Goal: Check status: Check status

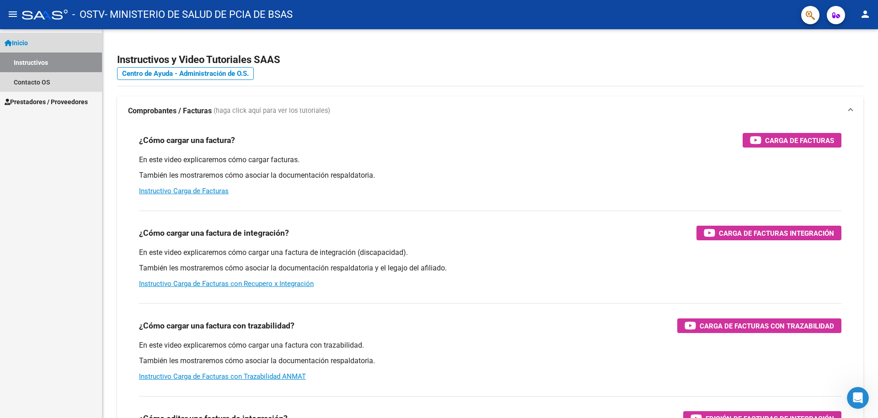
click at [24, 43] on span "Inicio" at bounding box center [16, 43] width 23 height 10
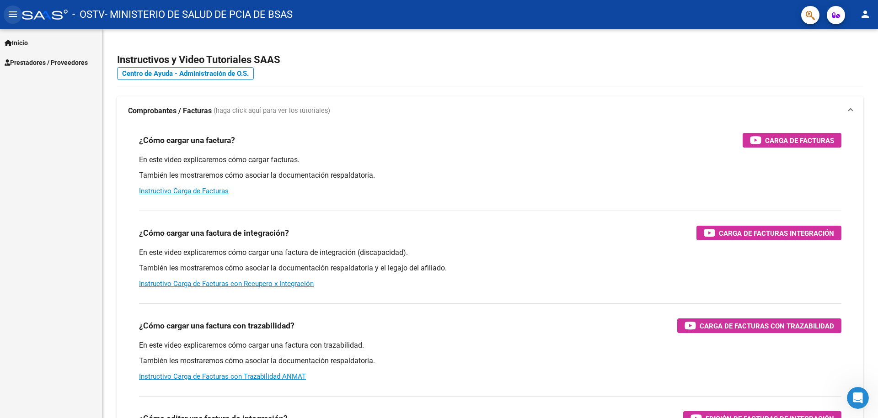
click at [15, 15] on mat-icon "menu" at bounding box center [12, 14] width 11 height 11
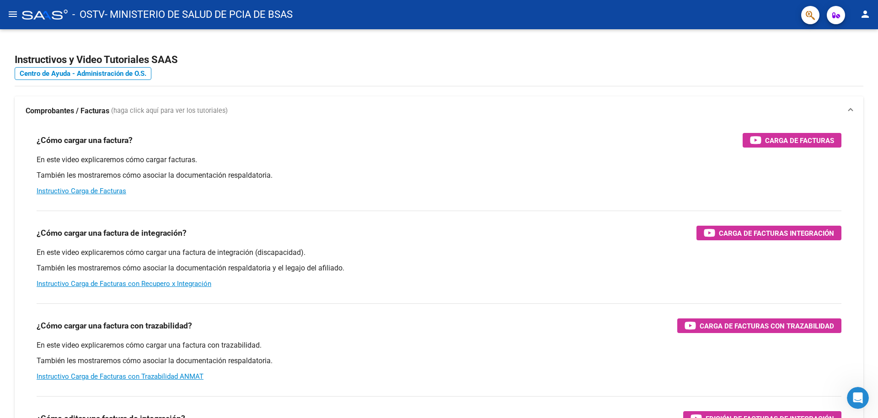
click at [14, 16] on mat-icon "menu" at bounding box center [12, 14] width 11 height 11
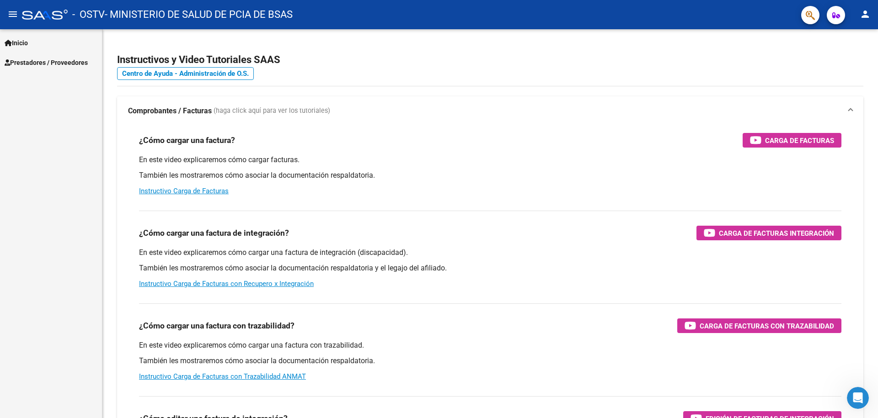
click at [23, 59] on span "Prestadores / Proveedores" at bounding box center [46, 63] width 83 height 10
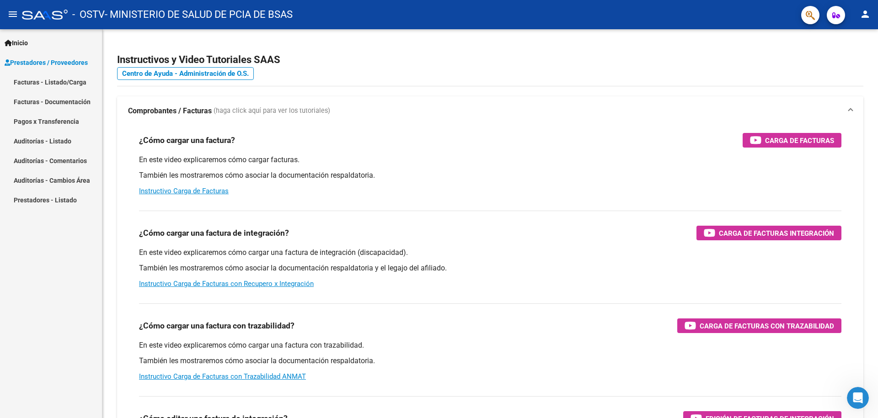
click at [28, 80] on link "Facturas - Listado/Carga" at bounding box center [51, 82] width 102 height 20
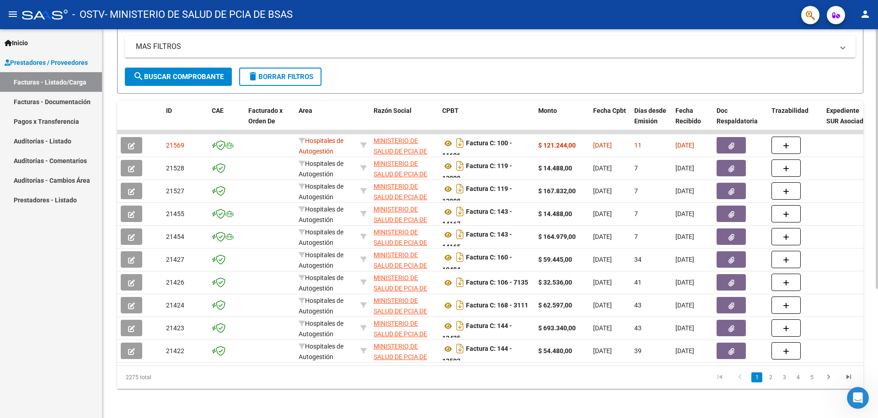
scroll to position [193, 0]
click at [874, 364] on div "Video tutorial PRESTADORES -> Listado de CPBTs Emitidos por Prestadores / Prove…" at bounding box center [490, 131] width 777 height 575
click at [769, 378] on link "2" at bounding box center [770, 378] width 11 height 10
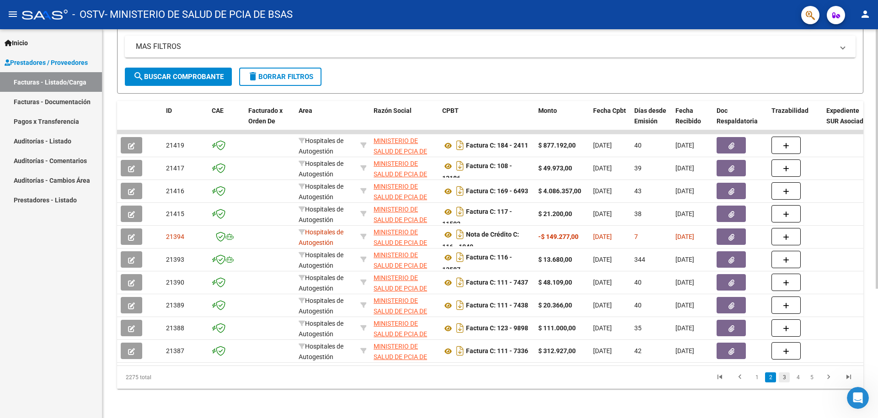
click at [783, 379] on link "3" at bounding box center [783, 378] width 11 height 10
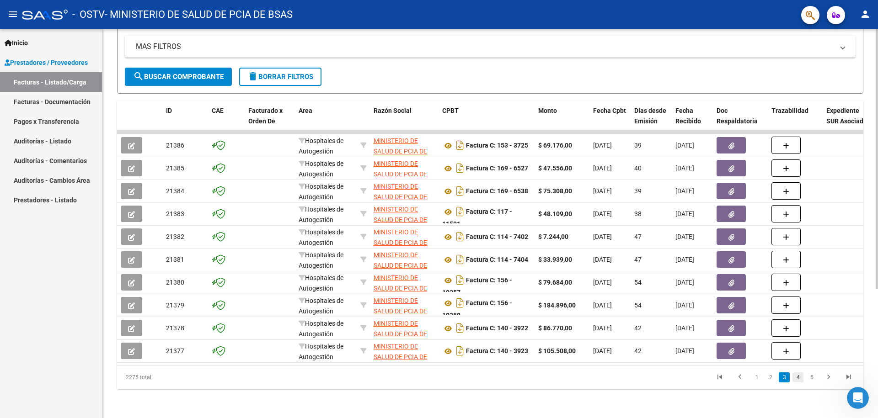
click at [797, 381] on link "4" at bounding box center [797, 378] width 11 height 10
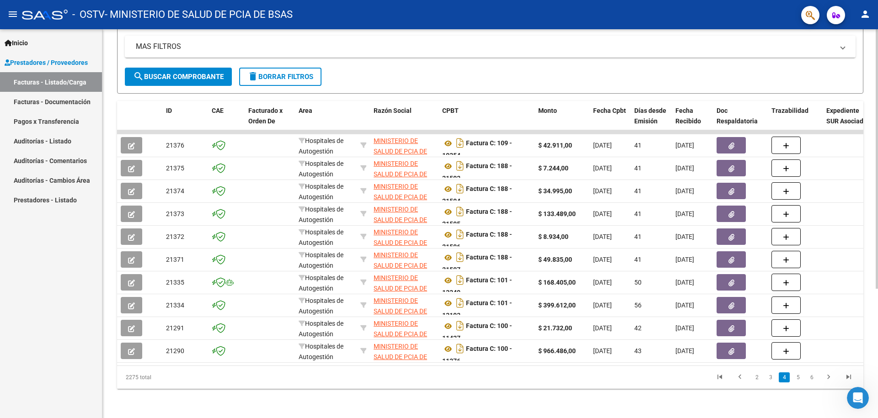
click at [797, 381] on link "5" at bounding box center [797, 378] width 11 height 10
click at [797, 381] on link "6" at bounding box center [797, 378] width 11 height 10
click at [797, 381] on link "7" at bounding box center [797, 378] width 11 height 10
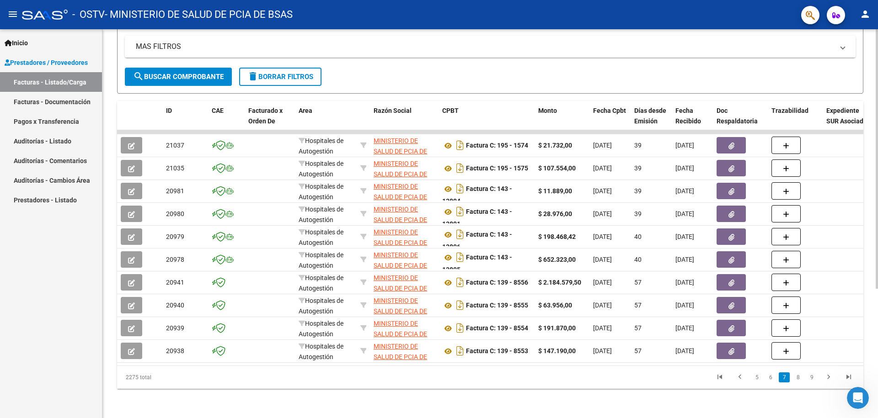
click at [797, 380] on link "8" at bounding box center [797, 378] width 11 height 10
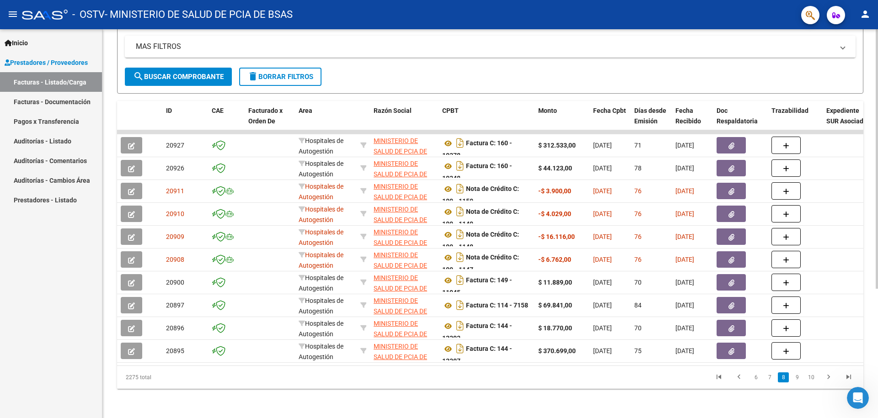
click at [797, 380] on link "9" at bounding box center [796, 378] width 11 height 10
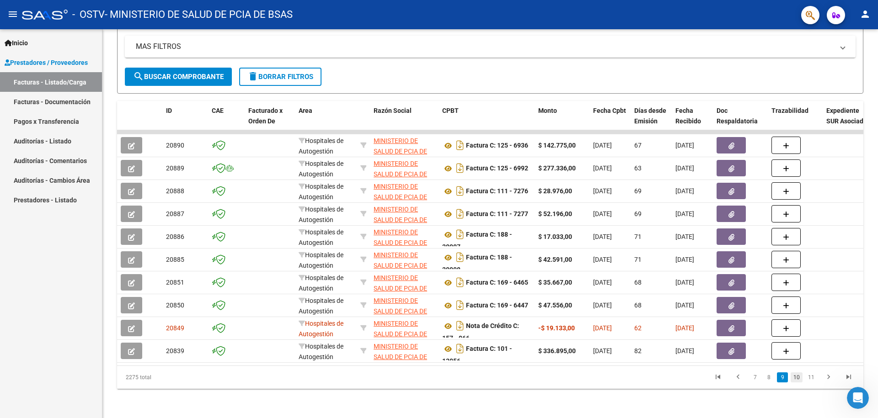
click at [799, 378] on link "10" at bounding box center [796, 378] width 12 height 10
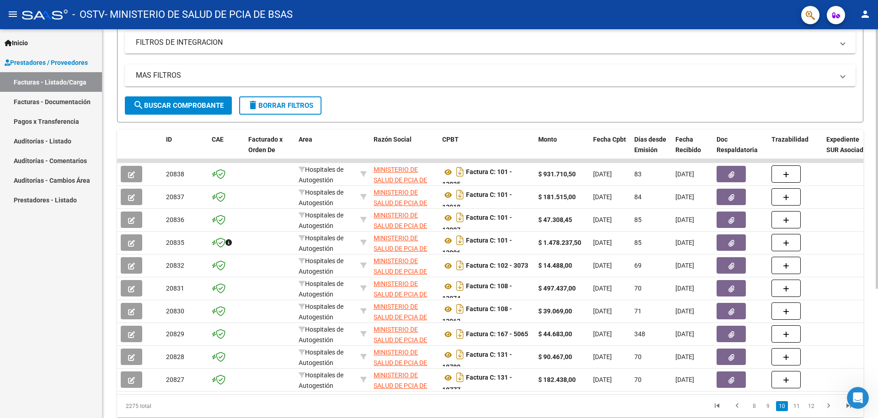
scroll to position [0, 0]
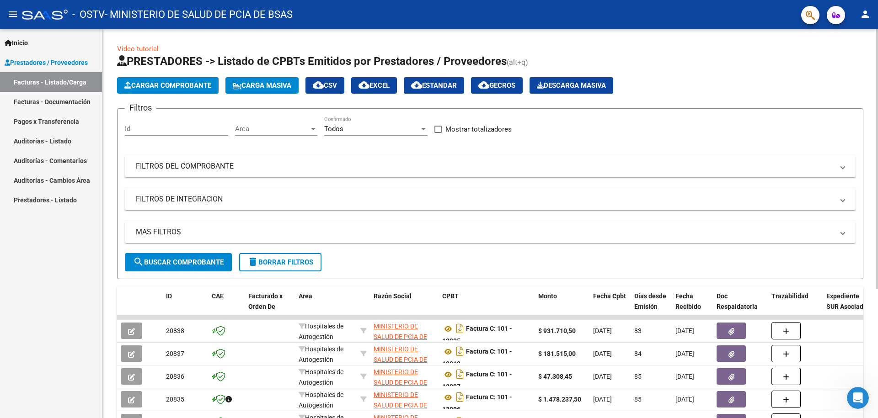
click at [189, 169] on mat-panel-title "FILTROS DEL COMPROBANTE" at bounding box center [484, 166] width 697 height 10
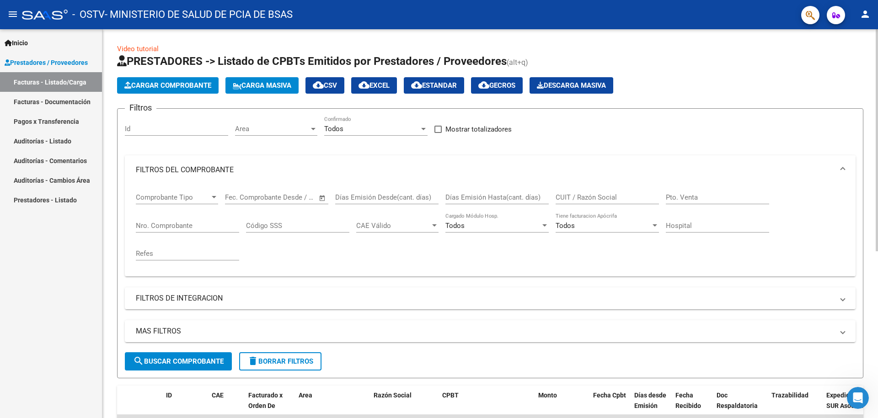
click at [179, 196] on span "Comprobante Tipo" at bounding box center [173, 197] width 74 height 8
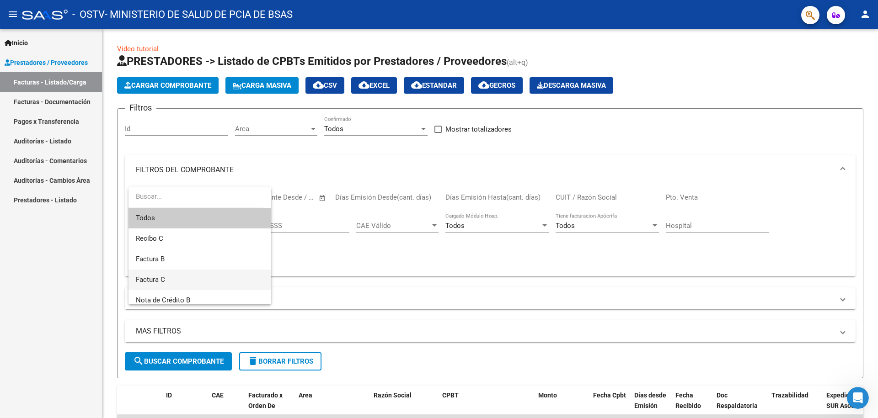
click at [166, 281] on span "Factura C" at bounding box center [200, 280] width 128 height 21
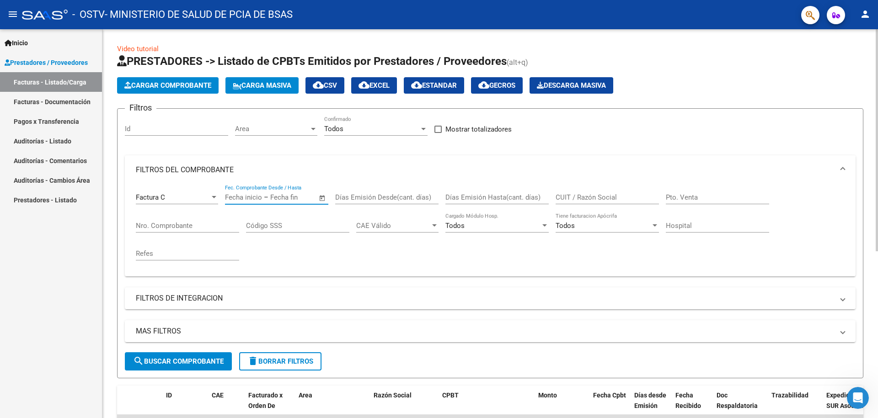
click at [287, 195] on input "text" at bounding box center [292, 197] width 44 height 8
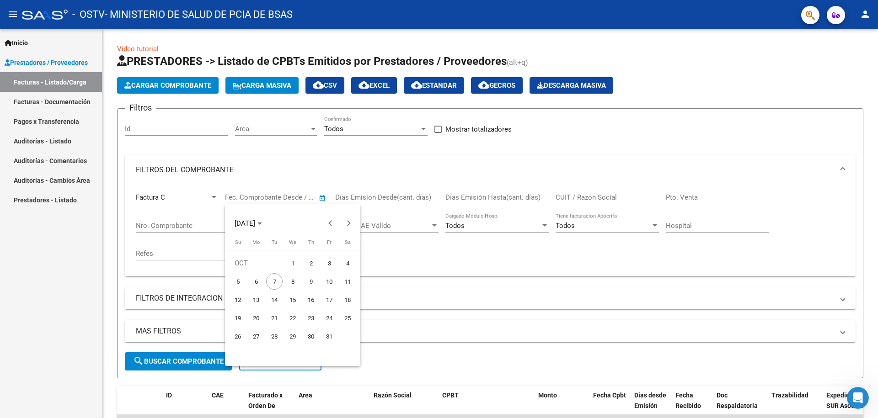
click at [492, 227] on div at bounding box center [439, 209] width 878 height 418
click at [492, 226] on div "Todos" at bounding box center [492, 226] width 95 height 8
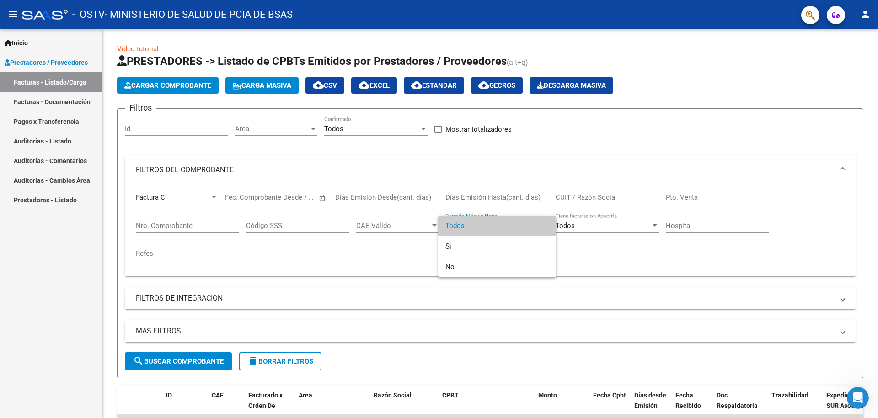
click at [385, 227] on div at bounding box center [439, 209] width 878 height 418
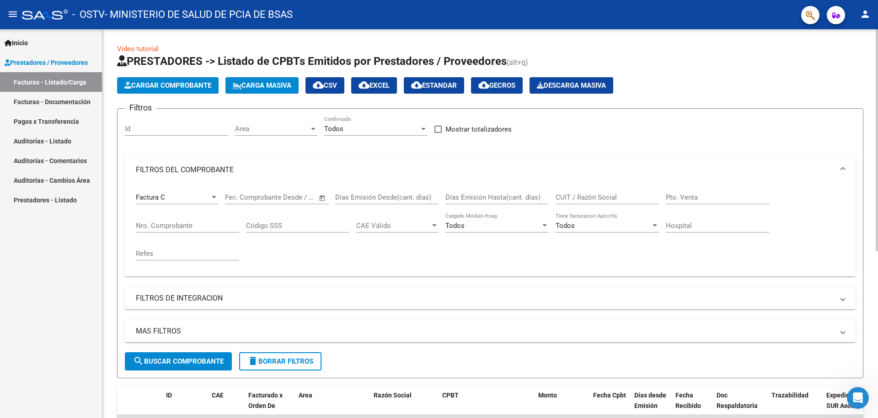
click at [591, 228] on div "Todos" at bounding box center [602, 226] width 95 height 8
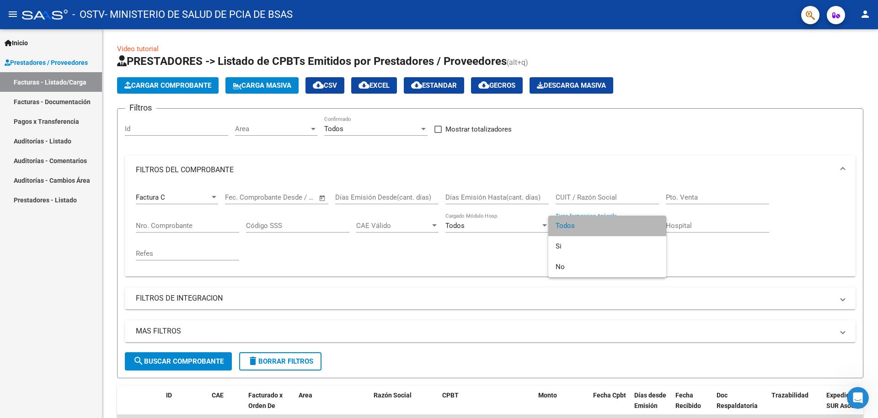
click at [591, 230] on span "Todos" at bounding box center [606, 226] width 103 height 21
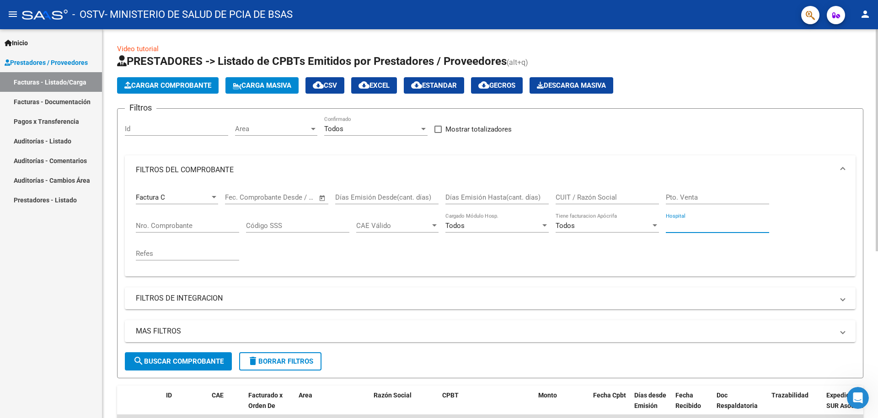
click at [676, 228] on input "Hospital" at bounding box center [716, 226] width 103 height 8
type input "h"
type input "[DEMOGRAPHIC_DATA]"
click at [160, 225] on input "Nro. Comprobante" at bounding box center [187, 226] width 103 height 8
drag, startPoint x: 735, startPoint y: 190, endPoint x: 730, endPoint y: 197, distance: 8.5
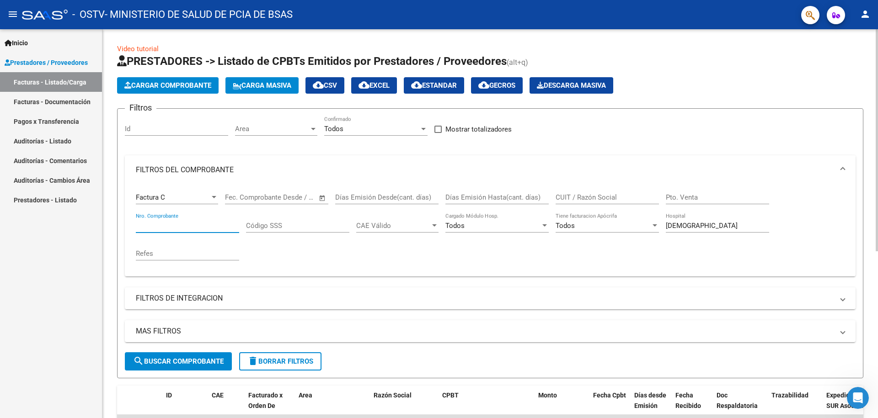
click at [733, 194] on div "Pto. Venta" at bounding box center [716, 195] width 103 height 20
type input "139"
click at [183, 227] on input "Nro. Comprobante" at bounding box center [187, 226] width 103 height 8
type input "7712"
click at [155, 356] on button "search Buscar Comprobante" at bounding box center [178, 361] width 107 height 18
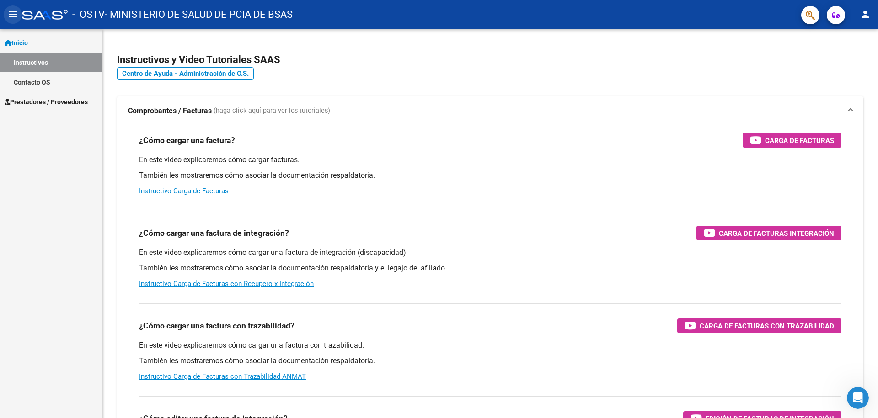
click at [10, 15] on mat-icon "menu" at bounding box center [12, 14] width 11 height 11
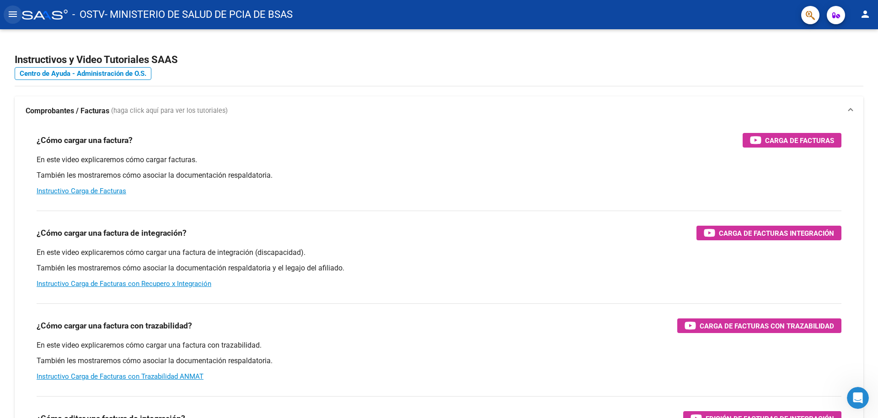
click at [11, 11] on mat-icon "menu" at bounding box center [12, 14] width 11 height 11
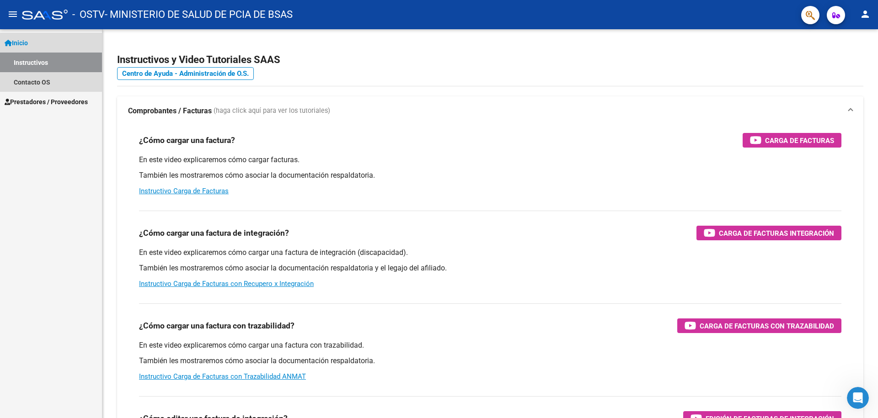
click at [17, 45] on span "Inicio" at bounding box center [16, 43] width 23 height 10
click at [25, 102] on span "Prestadores / Proveedores" at bounding box center [46, 102] width 83 height 10
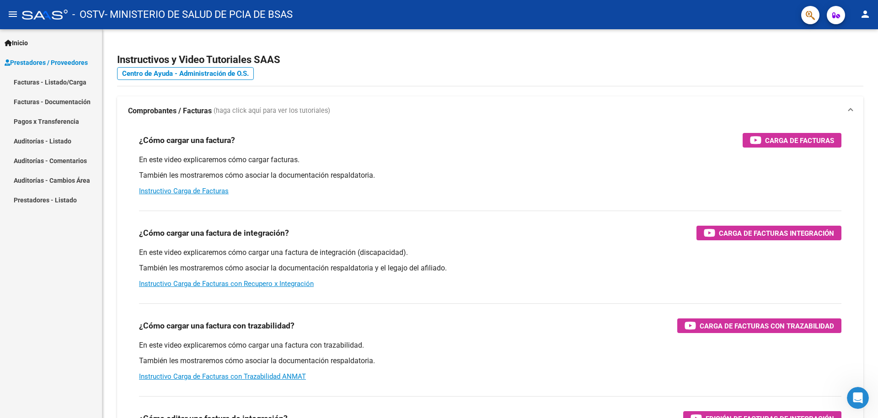
click at [29, 81] on link "Facturas - Listado/Carga" at bounding box center [51, 82] width 102 height 20
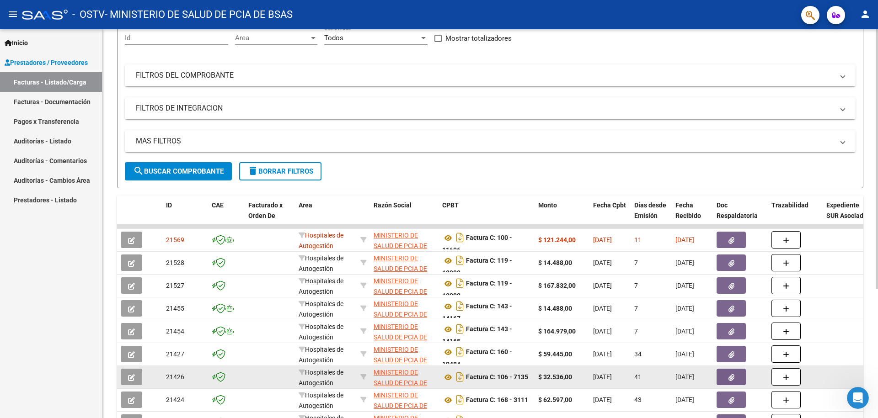
scroll to position [193, 0]
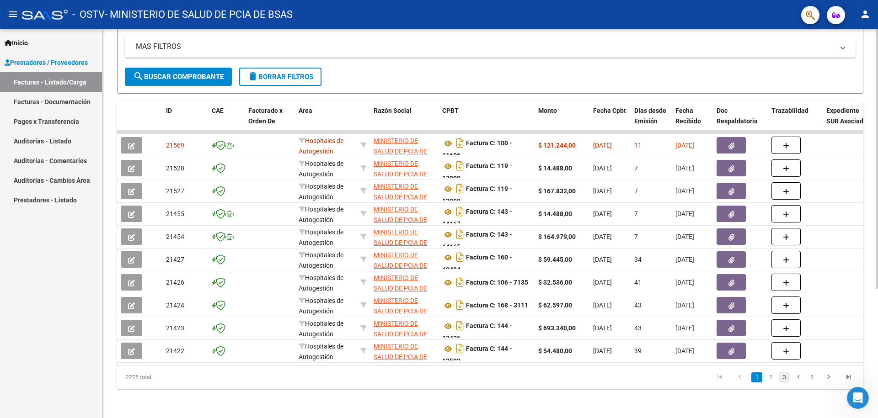
click at [784, 379] on link "3" at bounding box center [783, 378] width 11 height 10
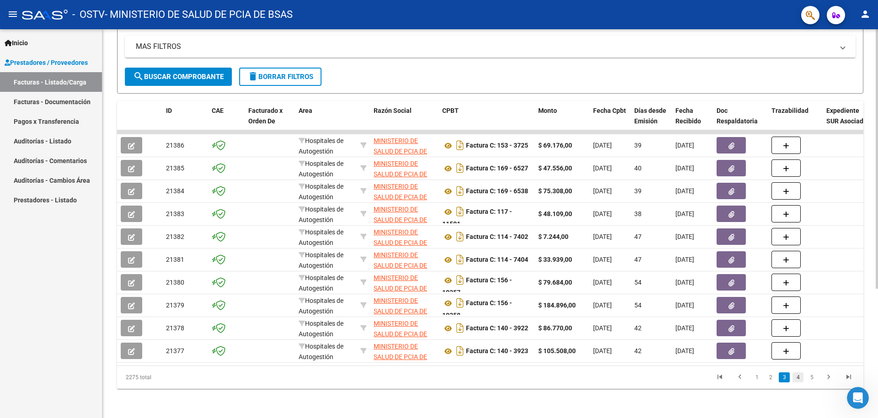
click at [800, 379] on link "4" at bounding box center [797, 378] width 11 height 10
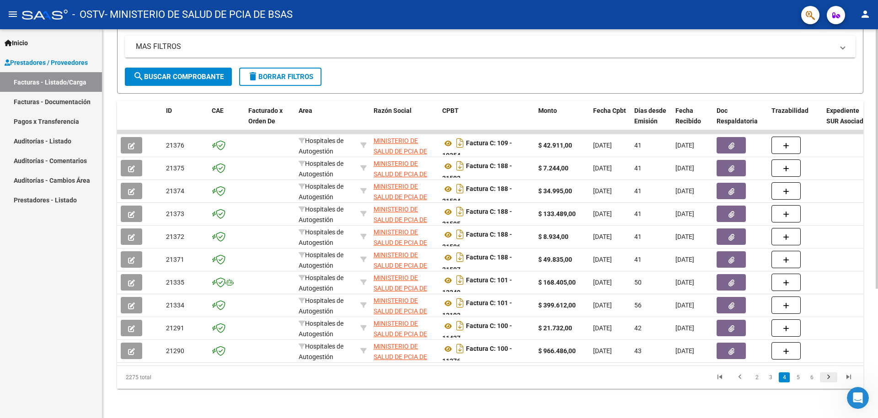
click at [827, 377] on icon "go to next page" at bounding box center [828, 378] width 12 height 11
click at [827, 376] on icon "go to next page" at bounding box center [828, 378] width 12 height 11
click at [825, 378] on icon "go to next page" at bounding box center [828, 378] width 12 height 11
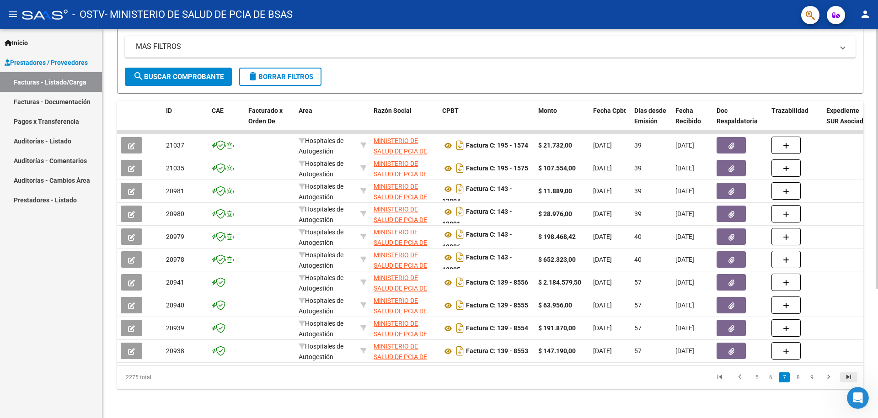
click at [849, 378] on icon "go to last page" at bounding box center [848, 378] width 12 height 11
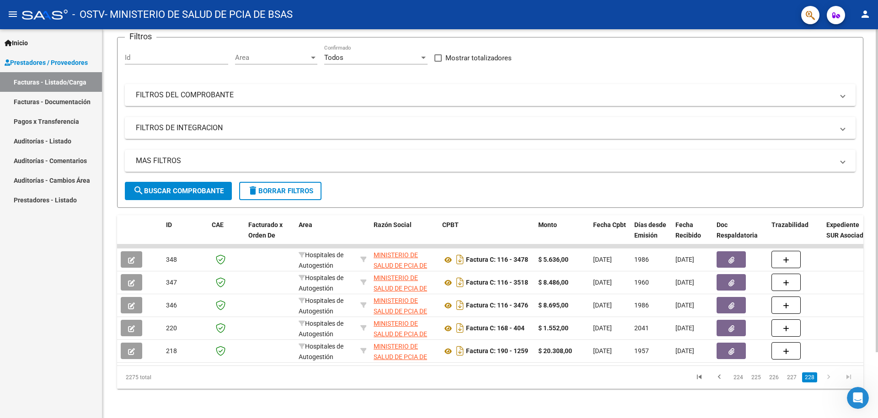
scroll to position [79, 0]
click at [701, 378] on icon "go to first page" at bounding box center [699, 378] width 12 height 11
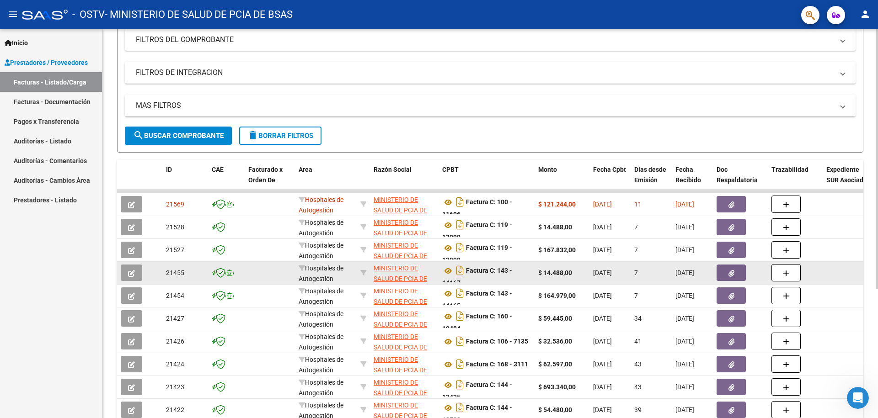
scroll to position [193, 0]
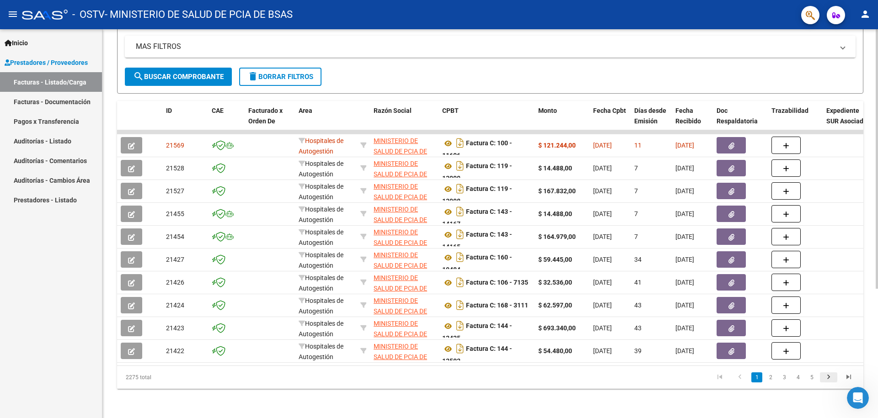
click at [825, 378] on icon "go to next page" at bounding box center [828, 378] width 12 height 11
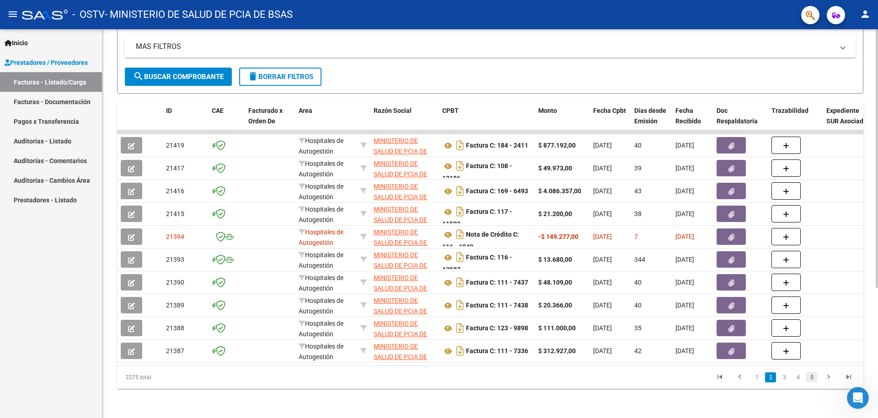
drag, startPoint x: 817, startPoint y: 379, endPoint x: 810, endPoint y: 379, distance: 6.4
click at [815, 379] on li "5" at bounding box center [811, 378] width 14 height 16
click at [809, 379] on link "5" at bounding box center [811, 378] width 11 height 10
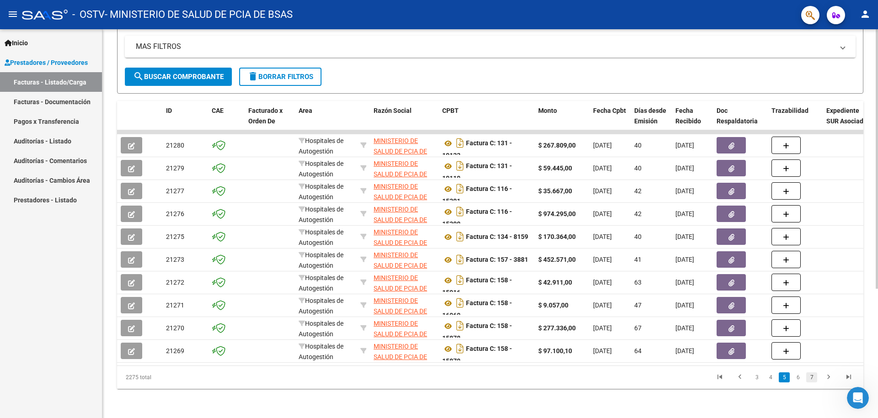
click at [812, 377] on link "7" at bounding box center [811, 378] width 11 height 10
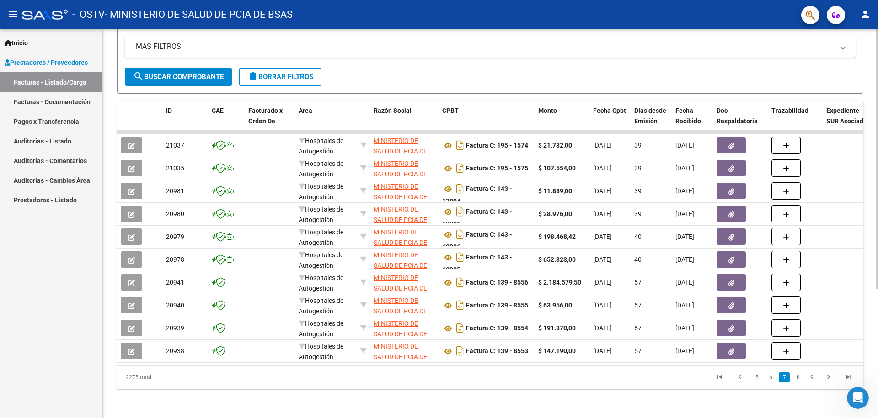
click at [811, 379] on link "9" at bounding box center [811, 378] width 11 height 10
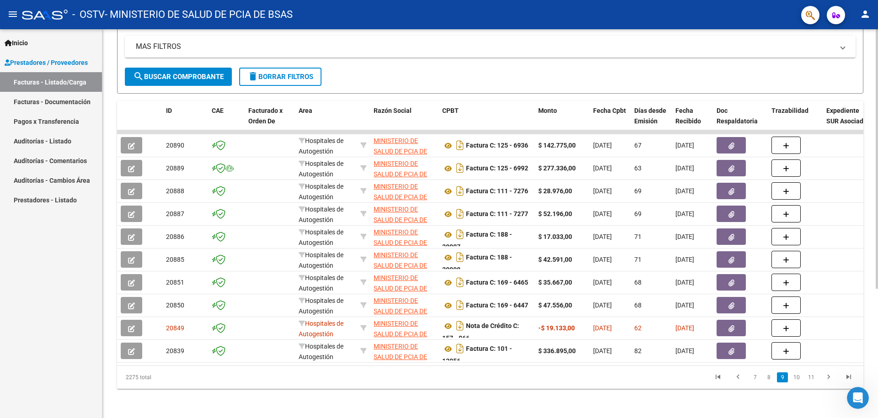
click at [811, 379] on link "11" at bounding box center [811, 378] width 12 height 10
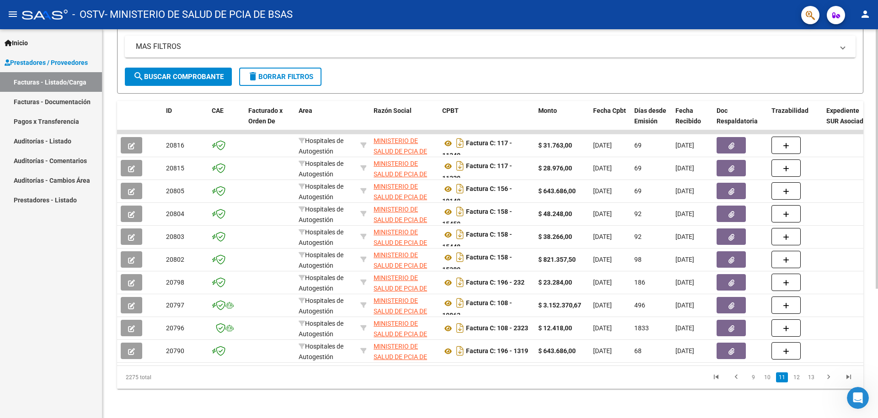
click at [811, 379] on link "13" at bounding box center [811, 378] width 12 height 10
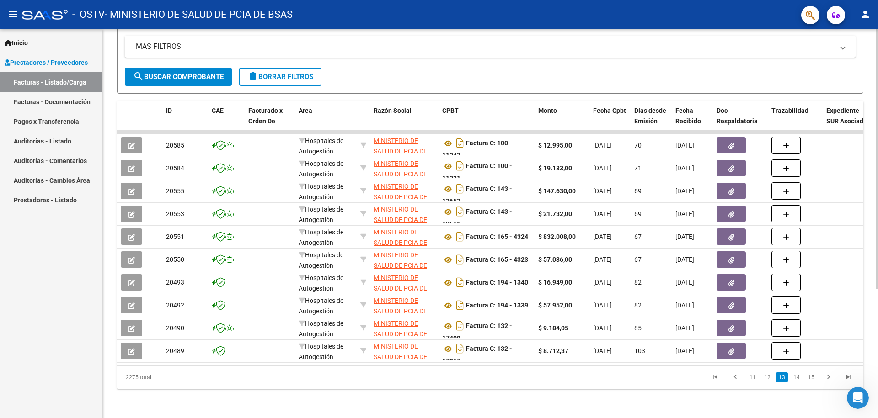
click at [811, 379] on link "15" at bounding box center [811, 378] width 12 height 10
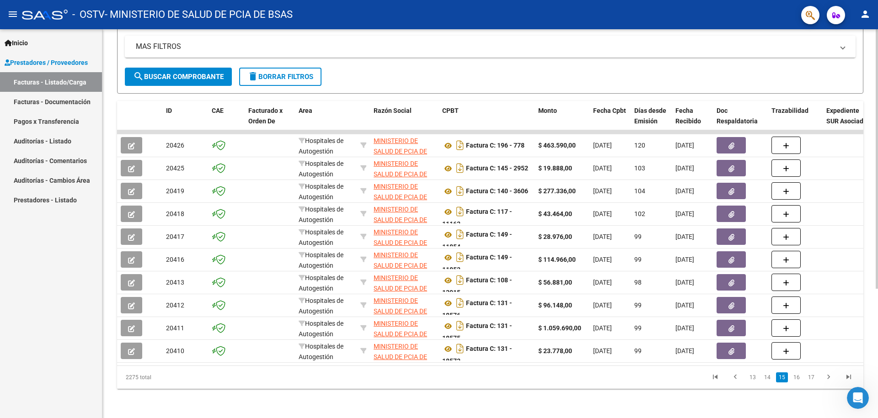
click at [811, 379] on link "17" at bounding box center [811, 378] width 12 height 10
click at [811, 379] on link "19" at bounding box center [811, 378] width 12 height 10
click at [811, 378] on link "21" at bounding box center [811, 378] width 12 height 10
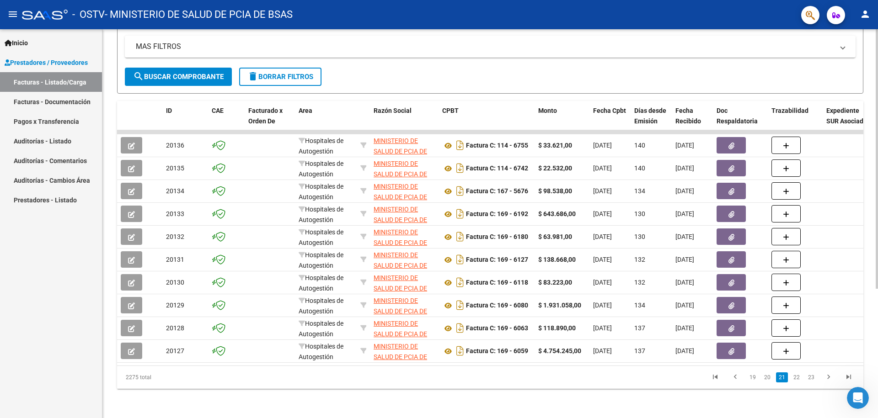
click at [811, 378] on link "23" at bounding box center [811, 378] width 12 height 10
click at [811, 377] on link "25" at bounding box center [811, 378] width 12 height 10
click at [811, 377] on link "27" at bounding box center [811, 378] width 12 height 10
click at [811, 377] on link "29" at bounding box center [811, 378] width 12 height 10
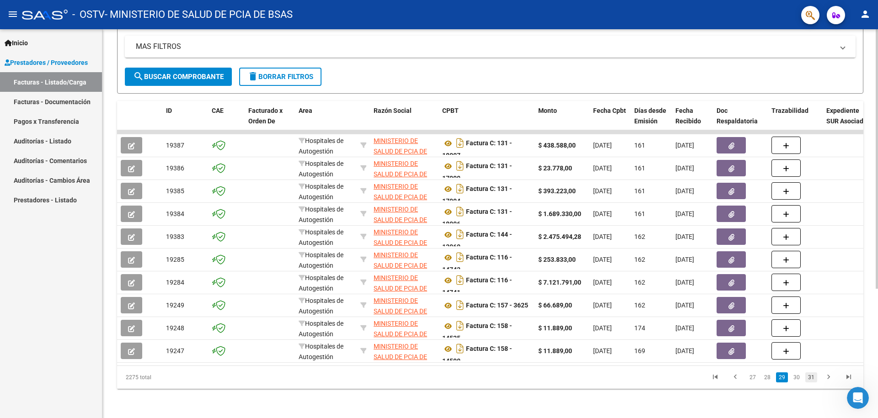
click at [812, 376] on link "31" at bounding box center [811, 378] width 12 height 10
click at [812, 375] on link "33" at bounding box center [811, 378] width 12 height 10
click at [812, 375] on link "35" at bounding box center [811, 378] width 12 height 10
click at [797, 379] on link "36" at bounding box center [796, 378] width 12 height 10
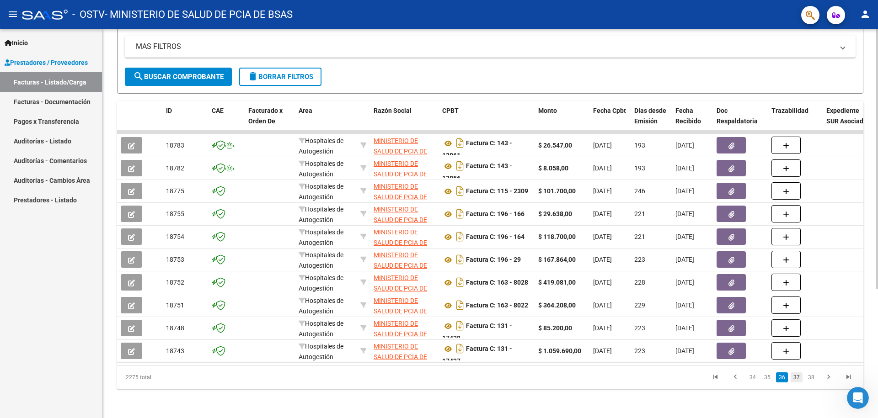
click at [795, 378] on link "37" at bounding box center [796, 378] width 12 height 10
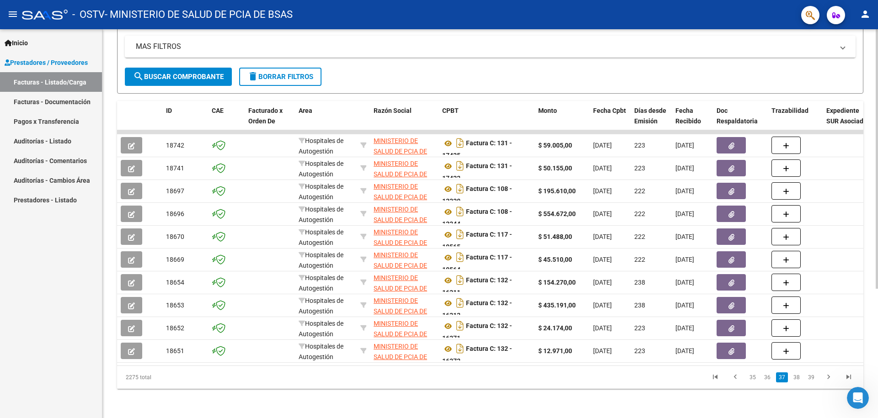
click at [795, 378] on link "38" at bounding box center [796, 378] width 12 height 10
click at [795, 378] on link "39" at bounding box center [796, 378] width 12 height 10
click at [795, 378] on link "40" at bounding box center [796, 378] width 12 height 10
click at [795, 378] on link "41" at bounding box center [796, 378] width 12 height 10
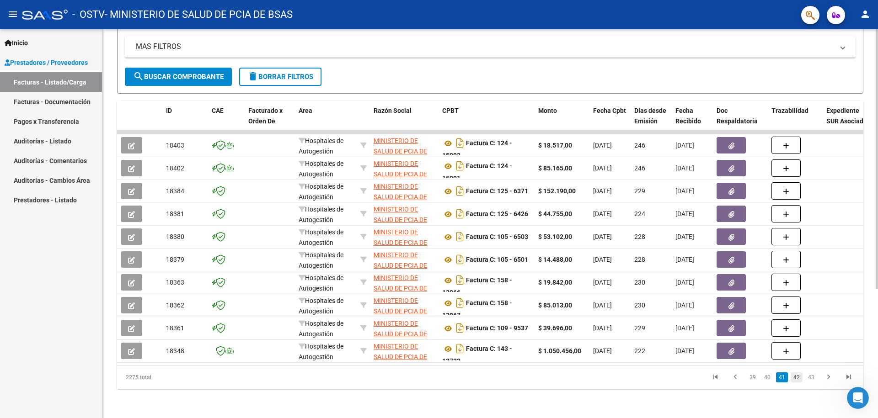
click at [795, 376] on link "42" at bounding box center [796, 378] width 12 height 10
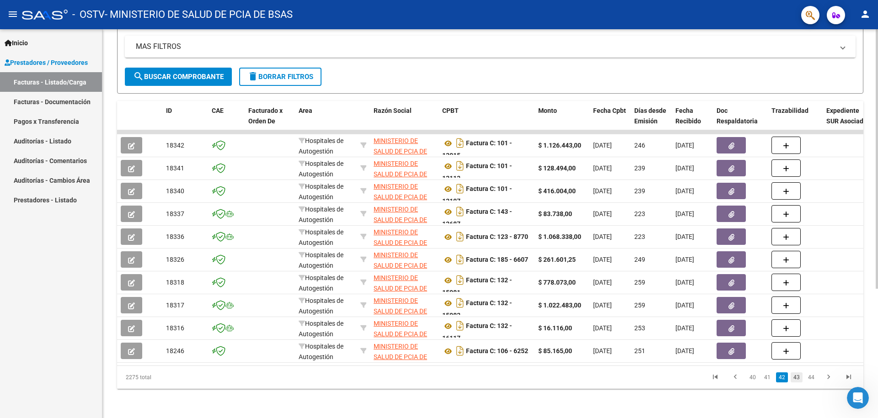
click at [795, 377] on link "43" at bounding box center [796, 378] width 12 height 10
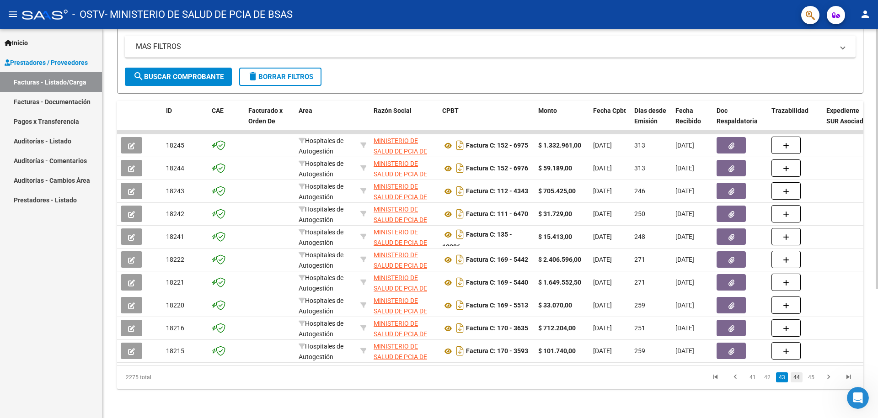
click at [795, 377] on link "44" at bounding box center [796, 378] width 12 height 10
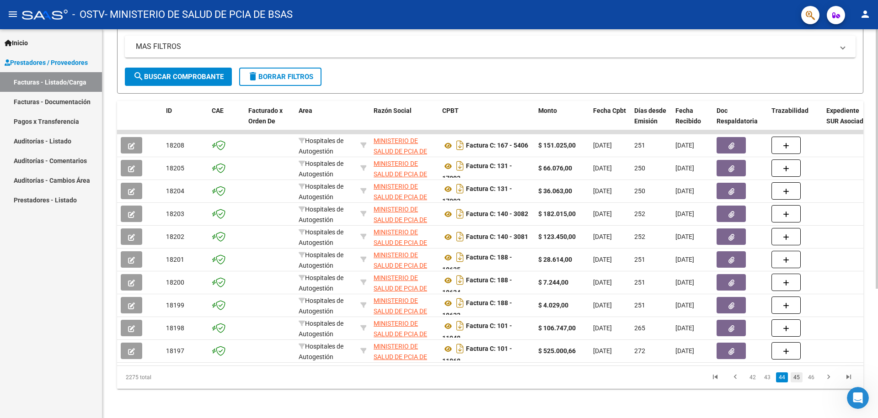
click at [793, 377] on link "45" at bounding box center [796, 378] width 12 height 10
click at [793, 377] on link "46" at bounding box center [796, 378] width 12 height 10
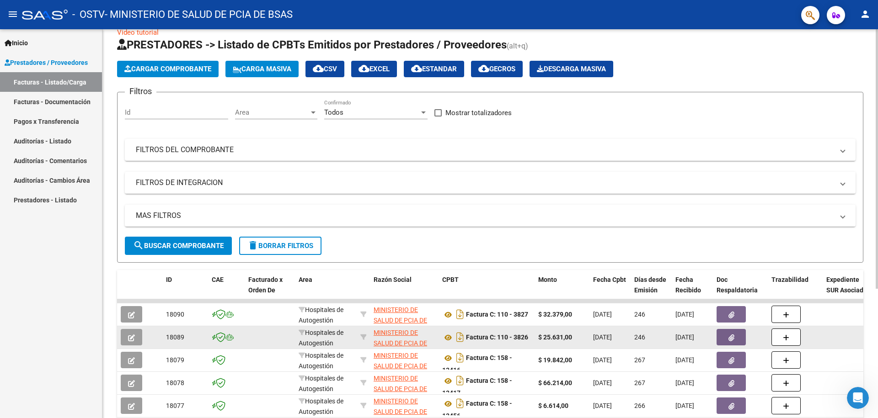
scroll to position [0, 0]
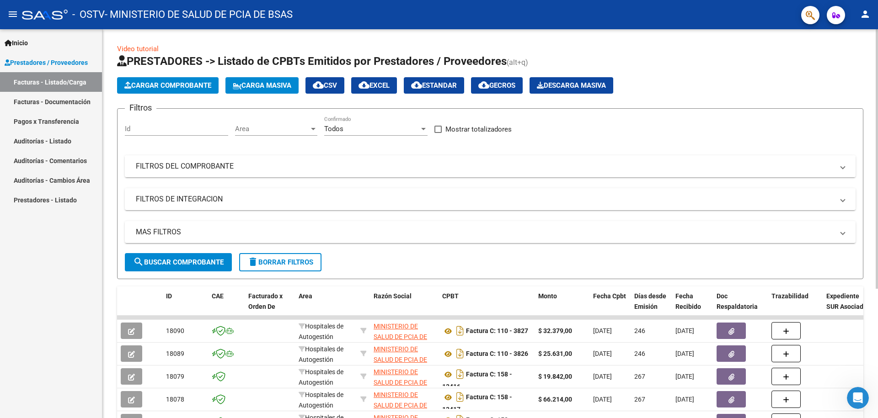
click at [180, 167] on mat-panel-title "FILTROS DEL COMPROBANTE" at bounding box center [484, 166] width 697 height 10
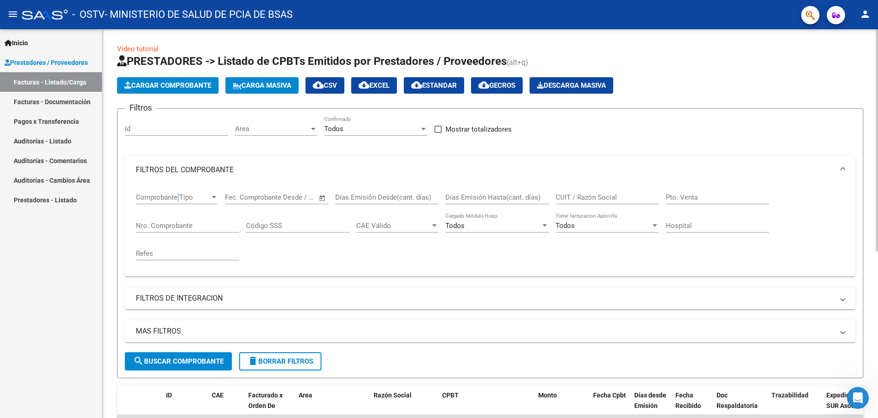
click at [179, 197] on span "Comprobante Tipo" at bounding box center [173, 197] width 74 height 8
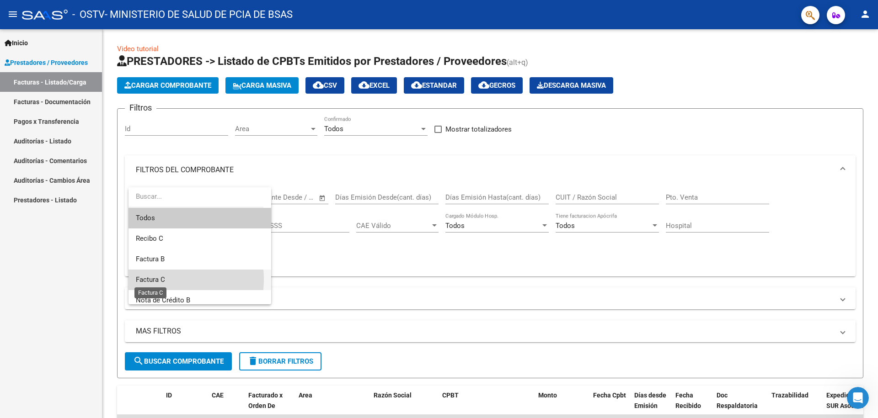
click at [157, 279] on span "Factura C" at bounding box center [150, 280] width 29 height 8
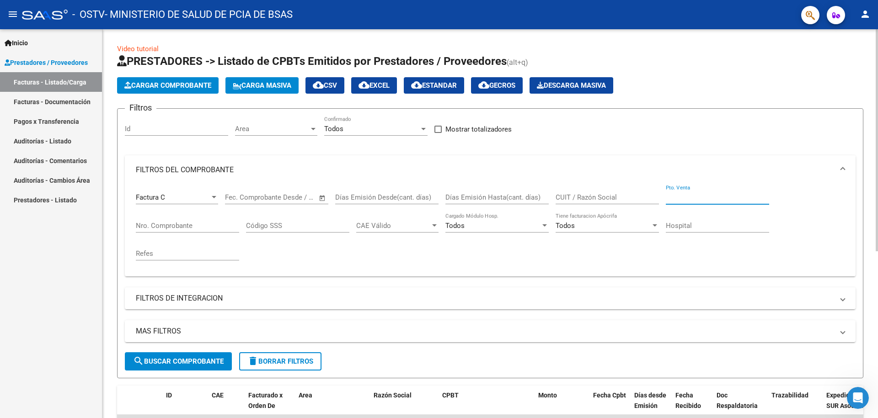
click at [685, 197] on input "Pto. Venta" at bounding box center [716, 197] width 103 height 8
type input "139"
click at [203, 228] on input "Nro. Comprobante" at bounding box center [187, 226] width 103 height 8
type input "7712"
click at [158, 362] on span "search Buscar Comprobante" at bounding box center [178, 361] width 91 height 8
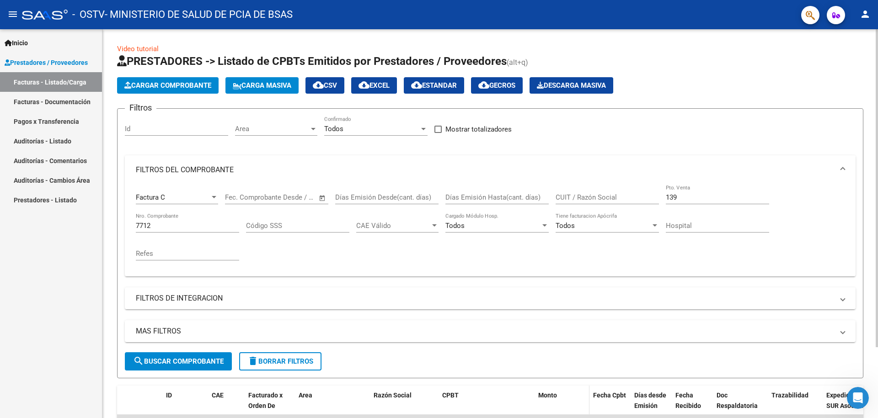
scroll to position [87, 0]
